Goal: Information Seeking & Learning: Learn about a topic

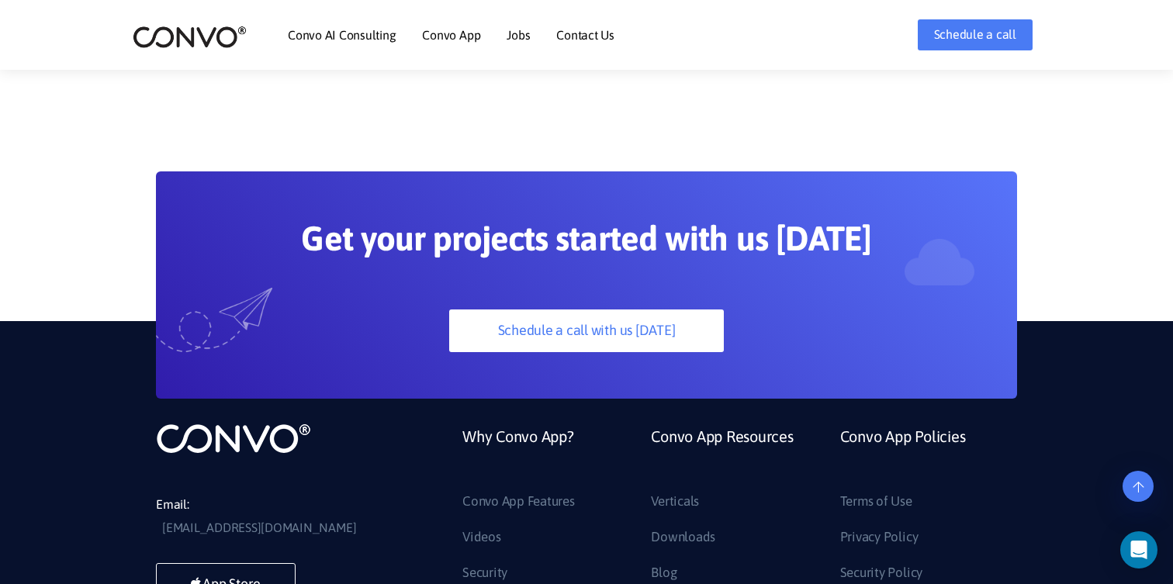
scroll to position [4224, 0]
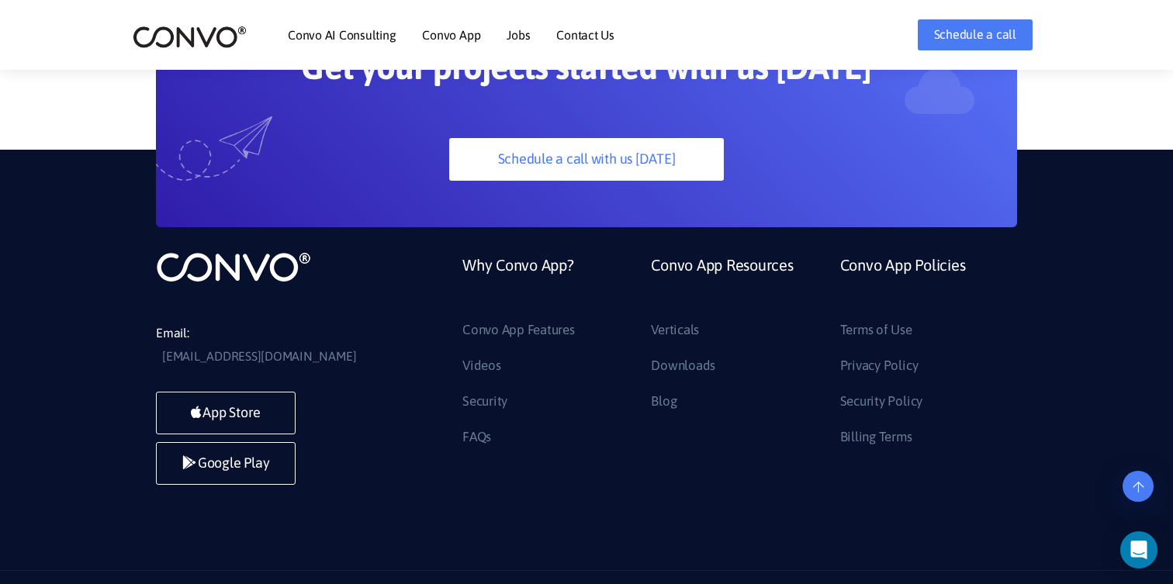
click at [552, 251] on link "Why Convo App?" at bounding box center [518, 284] width 112 height 67
click at [524, 251] on link "Why Convo App?" at bounding box center [518, 284] width 112 height 67
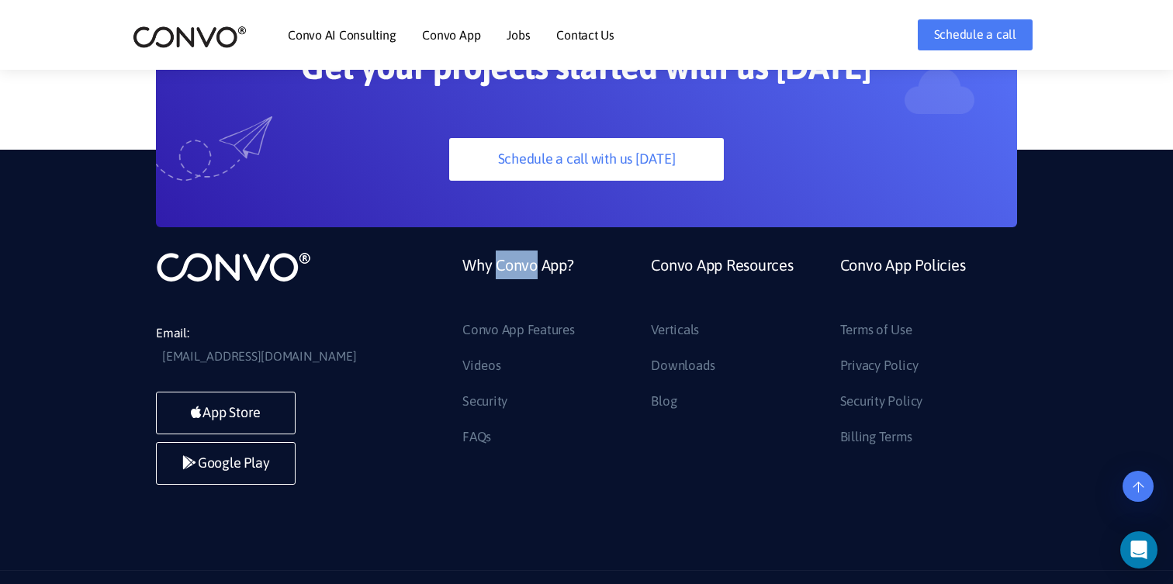
click at [524, 251] on link "Why Convo App?" at bounding box center [518, 284] width 112 height 67
click at [541, 251] on link "Why Convo App?" at bounding box center [518, 284] width 112 height 67
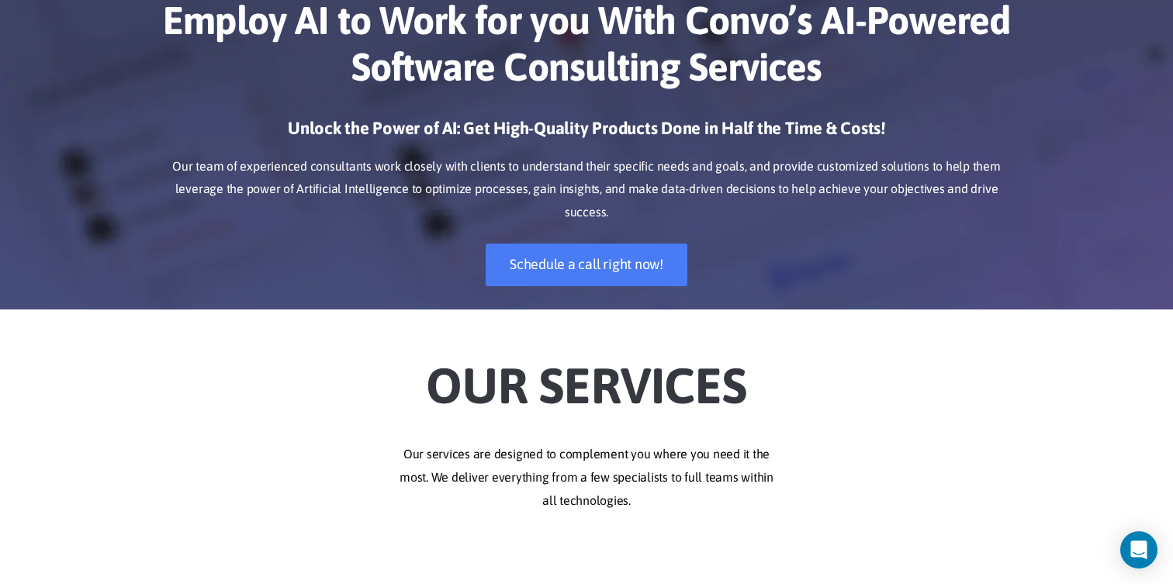
scroll to position [0, 0]
